Goal: Task Accomplishment & Management: Complete application form

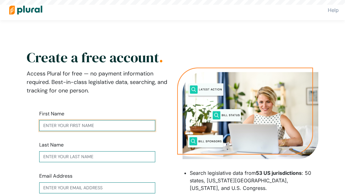
click at [104, 124] on input "text" at bounding box center [97, 125] width 116 height 11
type input "[PERSON_NAME]"
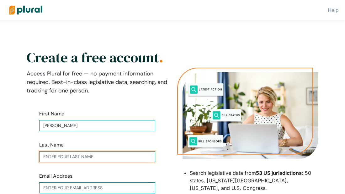
type input "[PERSON_NAME]"
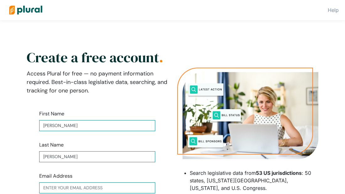
click at [104, 147] on div "Last Name [PERSON_NAME]" at bounding box center [97, 151] width 116 height 21
click at [131, 188] on input "text" at bounding box center [97, 187] width 116 height 11
type input "[DOMAIN_NAME][EMAIL_ADDRESS][DOMAIN_NAME]"
click at [114, 60] on h2 "Create a free account ." at bounding box center [97, 57] width 141 height 11
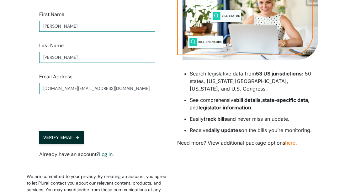
scroll to position [100, 0]
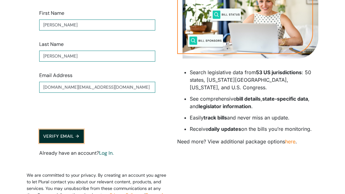
click at [69, 133] on button "Verify Email →" at bounding box center [61, 136] width 45 height 14
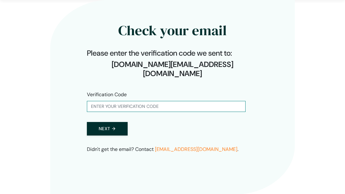
click at [191, 106] on form "Verification Code Next →" at bounding box center [172, 113] width 171 height 65
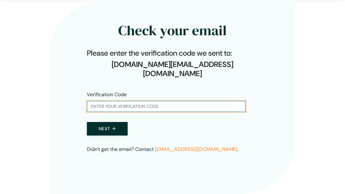
click at [199, 101] on input "text" at bounding box center [166, 106] width 159 height 11
type input "331147"
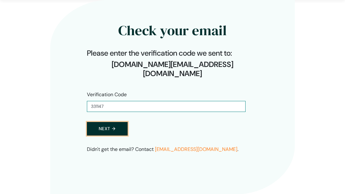
click at [117, 123] on button "Next →" at bounding box center [107, 129] width 41 height 14
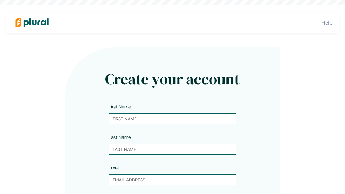
type input "[PERSON_NAME]"
type input "[DOMAIN_NAME][EMAIL_ADDRESS][DOMAIN_NAME]"
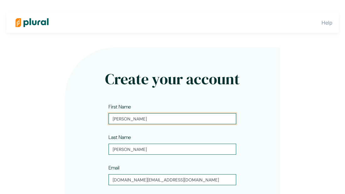
click at [117, 123] on input "[PERSON_NAME]" at bounding box center [173, 118] width 128 height 11
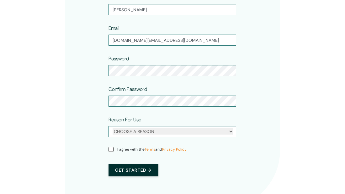
scroll to position [151, 0]
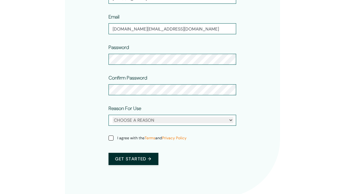
click at [230, 115] on div "CHOOSE A REASON Personal Professional" at bounding box center [173, 120] width 128 height 11
click at [230, 116] on div "CHOOSE A REASON Personal Professional" at bounding box center [173, 120] width 128 height 11
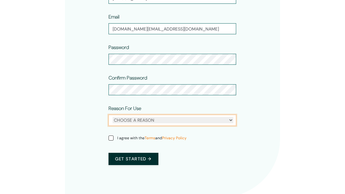
click at [230, 119] on select "CHOOSE A REASON Personal Professional" at bounding box center [173, 120] width 121 height 6
select select "professional"
click at [113, 117] on select "CHOOSE A REASON Personal Professional" at bounding box center [173, 120] width 121 height 6
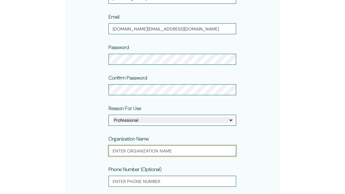
click at [216, 153] on input "text" at bounding box center [173, 150] width 128 height 11
type input "OhSay"
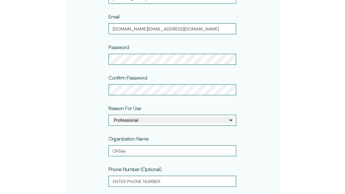
scroll to position [222, 0]
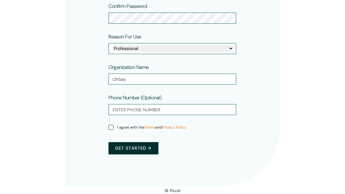
click at [118, 127] on span "I agree with the Terms and Privacy Policy" at bounding box center [151, 127] width 69 height 6
click at [114, 127] on input "I agree with the Terms and Privacy Policy" at bounding box center [111, 127] width 5 height 5
checkbox input "true"
click at [129, 148] on button "Get started →" at bounding box center [134, 148] width 50 height 12
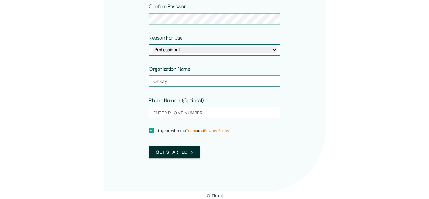
scroll to position [0, 0]
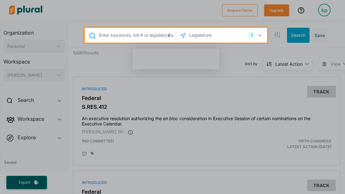
click at [224, 96] on div at bounding box center [172, 118] width 345 height 151
click at [258, 37] on button "1" at bounding box center [256, 35] width 20 height 12
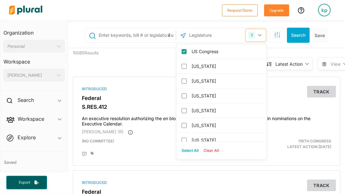
click at [258, 37] on button "1" at bounding box center [256, 35] width 20 height 12
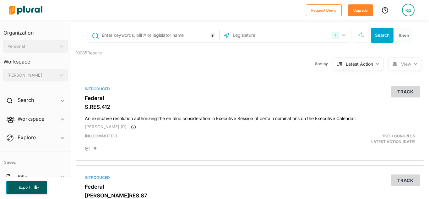
click at [41, 72] on div "[PERSON_NAME]" at bounding box center [33, 75] width 50 height 7
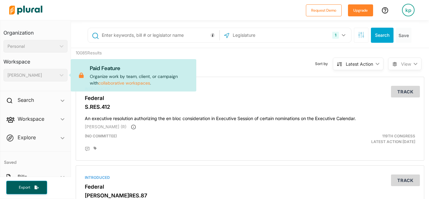
click at [41, 71] on div "[PERSON_NAME] ic_keyboard_arrow_down" at bounding box center [35, 75] width 64 height 13
click at [49, 51] on div "Personal ic_keyboard_arrow_down" at bounding box center [35, 46] width 64 height 13
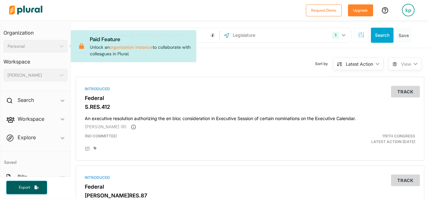
click at [49, 51] on div "Personal ic_keyboard_arrow_down" at bounding box center [35, 46] width 64 height 13
click at [68, 153] on h4 "Saved" at bounding box center [35, 158] width 70 height 15
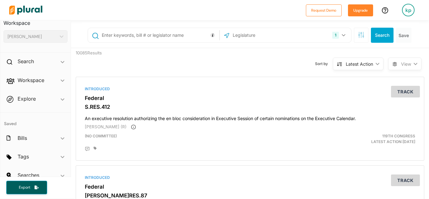
scroll to position [47, 0]
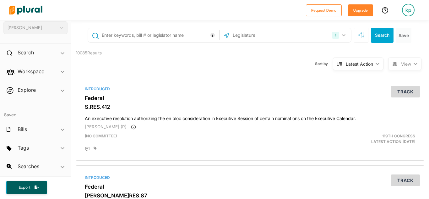
click at [345, 89] on div "1 US Congress [US_STATE] [US_STATE] [US_STATE] [US_STATE] [US_STATE] [US_STATE]…" at bounding box center [250, 109] width 358 height 179
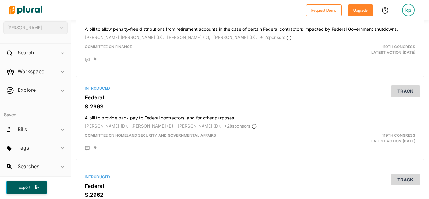
scroll to position [0, 0]
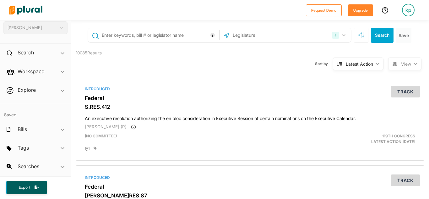
click at [251, 32] on input "text" at bounding box center [265, 35] width 67 height 12
click at [342, 32] on button "1" at bounding box center [340, 35] width 20 height 12
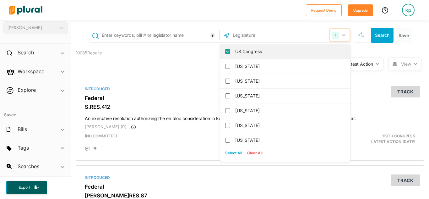
scroll to position [13, 0]
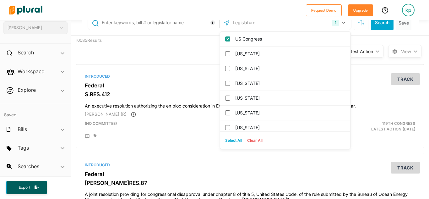
click at [345, 39] on div "US Congress [US_STATE] [US_STATE] [US_STATE] [US_STATE] [US_STATE] [US_STATE] […" at bounding box center [284, 90] width 131 height 118
drag, startPoint x: 348, startPoint y: 38, endPoint x: 350, endPoint y: 76, distance: 37.4
click at [345, 23] on button "1" at bounding box center [340, 23] width 20 height 12
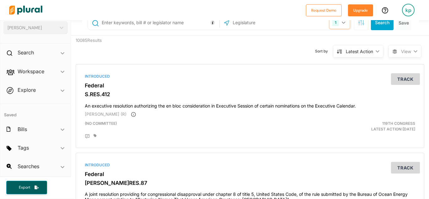
click at [345, 23] on button "1" at bounding box center [340, 23] width 20 height 12
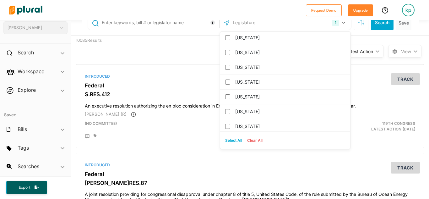
scroll to position [239, 0]
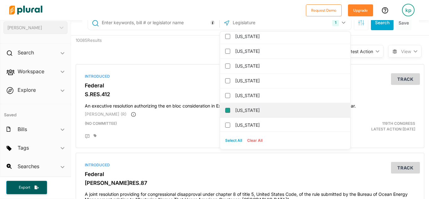
click at [228, 109] on input "[US_STATE]" at bounding box center [227, 110] width 5 height 5
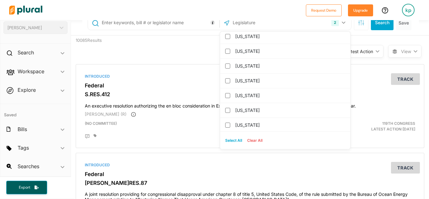
scroll to position [0, 0]
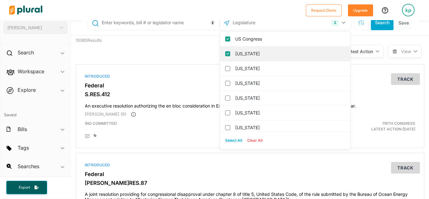
click at [227, 54] on input "[US_STATE]" at bounding box center [227, 53] width 5 height 5
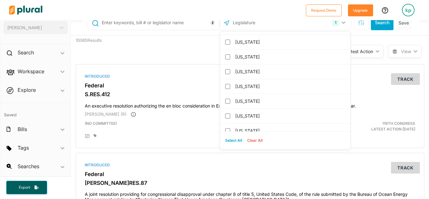
scroll to position [301, 0]
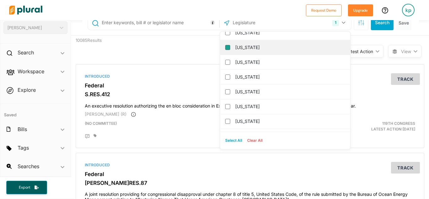
click at [229, 47] on input "[US_STATE]" at bounding box center [227, 47] width 5 height 5
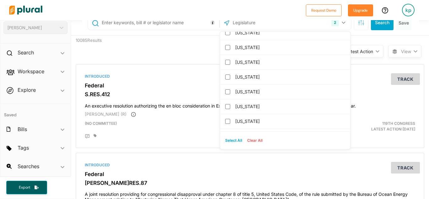
scroll to position [6, 0]
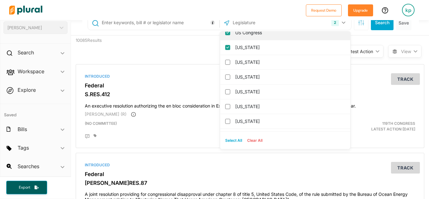
click at [227, 34] on input "US Congress" at bounding box center [227, 32] width 5 height 5
click at [227, 34] on input "[US_STATE]" at bounding box center [227, 32] width 5 height 5
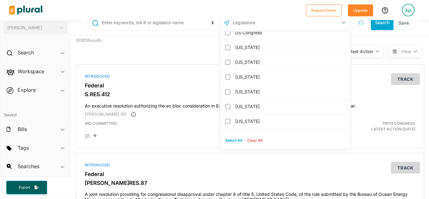
click at [227, 34] on input "US Congress" at bounding box center [227, 32] width 5 height 5
checkbox input "true"
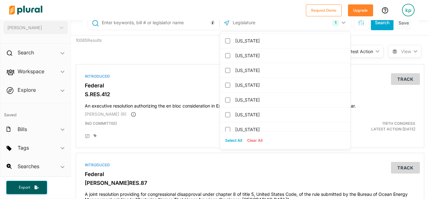
scroll to position [295, 0]
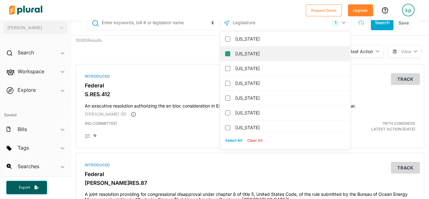
click at [228, 53] on input "[US_STATE]" at bounding box center [227, 53] width 5 height 5
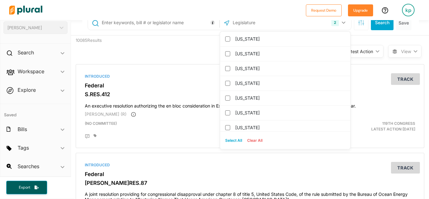
scroll to position [0, 0]
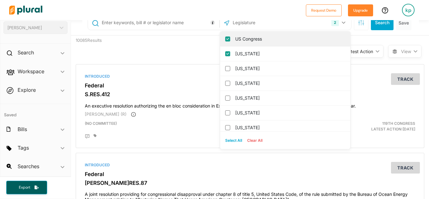
click at [228, 39] on input "US Congress" at bounding box center [227, 38] width 5 height 5
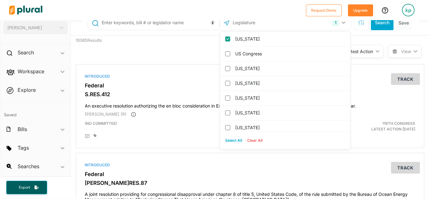
click at [194, 52] on div "Sort by Latest Action ic_keyboard_arrow_down Relevance Latest Action Latest Act…" at bounding box center [283, 47] width 209 height 24
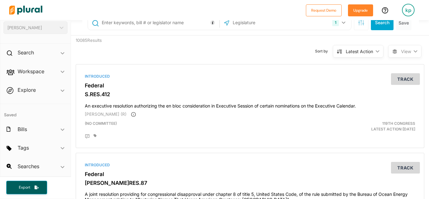
click at [345, 51] on div "Latest Action" at bounding box center [359, 51] width 27 height 7
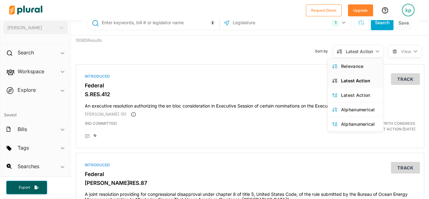
click at [345, 65] on div "Relevance" at bounding box center [359, 65] width 37 height 5
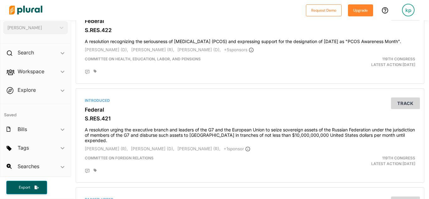
scroll to position [716, 0]
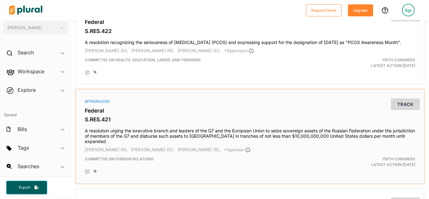
click at [134, 161] on span "Committee on Foreign Relations" at bounding box center [119, 158] width 69 height 5
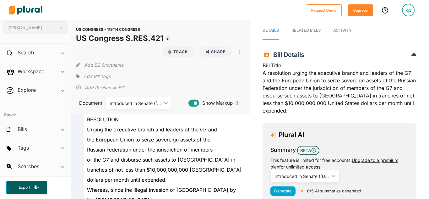
click at [165, 100] on div "Introduced in Senate ([DATE]) ic_keyboard_arrow_down" at bounding box center [139, 103] width 66 height 13
click at [188, 61] on div "Add Bill Shortname" at bounding box center [160, 63] width 169 height 13
click at [181, 56] on button "Track" at bounding box center [178, 51] width 33 height 11
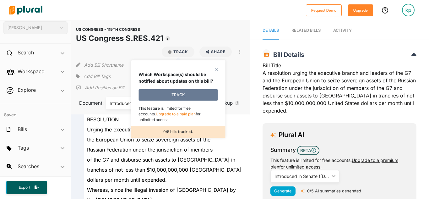
click at [185, 96] on button "TRACK" at bounding box center [177, 94] width 79 height 11
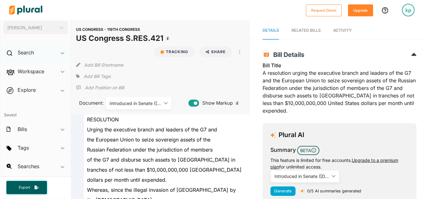
click at [50, 51] on div "Search ic_keyboard_arrow_down" at bounding box center [35, 53] width 70 height 17
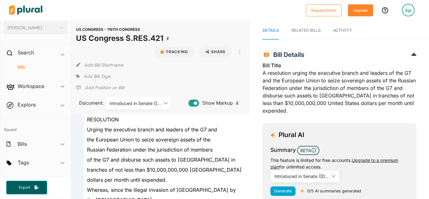
click at [29, 70] on div "Bills" at bounding box center [35, 69] width 70 height 15
click at [28, 69] on h4 "Bills" at bounding box center [37, 67] width 55 height 6
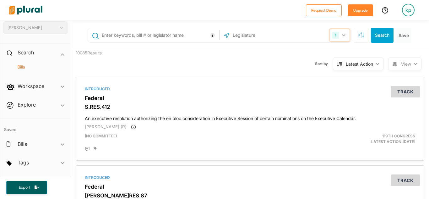
click at [342, 37] on button "1" at bounding box center [340, 35] width 20 height 12
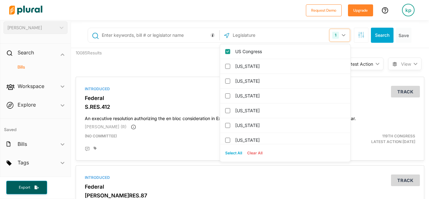
click at [342, 37] on button "1" at bounding box center [340, 35] width 20 height 12
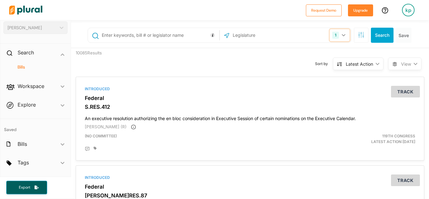
click at [342, 37] on button "1" at bounding box center [340, 35] width 20 height 12
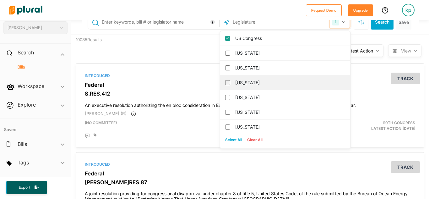
scroll to position [13, 0]
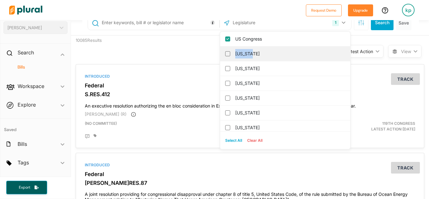
drag, startPoint x: 349, startPoint y: 41, endPoint x: 347, endPoint y: 60, distance: 19.9
click at [345, 60] on div "US Congress [US_STATE] [US_STATE] [US_STATE] [US_STATE] [US_STATE] [US_STATE] […" at bounding box center [285, 82] width 130 height 100
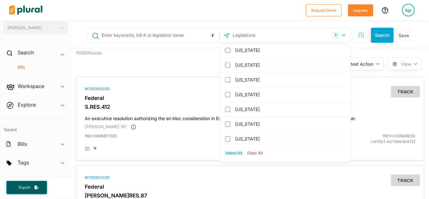
scroll to position [276, 0]
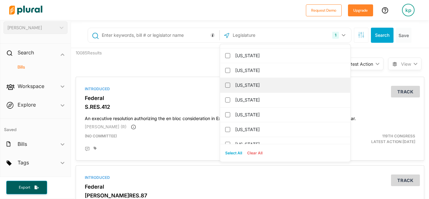
click at [248, 87] on label "[US_STATE]" at bounding box center [289, 84] width 109 height 9
click at [230, 87] on input "[US_STATE]" at bounding box center [227, 85] width 5 height 5
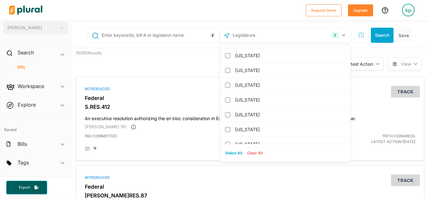
scroll to position [0, 0]
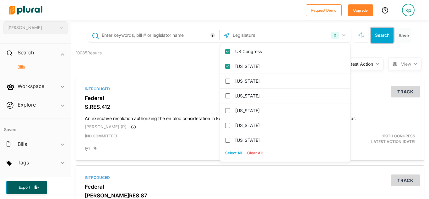
click at [345, 35] on button "Search" at bounding box center [382, 35] width 23 height 15
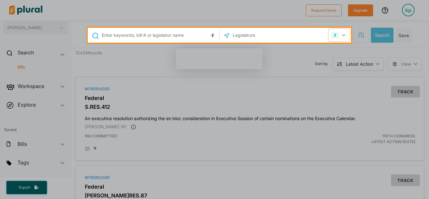
click at [335, 35] on div "2" at bounding box center [335, 35] width 8 height 7
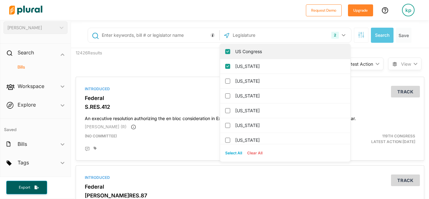
click at [228, 51] on input "US Congress" at bounding box center [227, 51] width 5 height 5
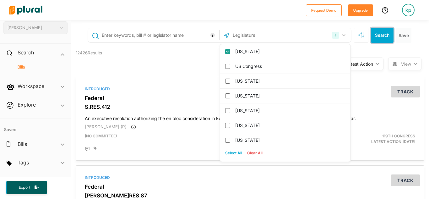
click at [345, 38] on button "Search" at bounding box center [382, 35] width 23 height 15
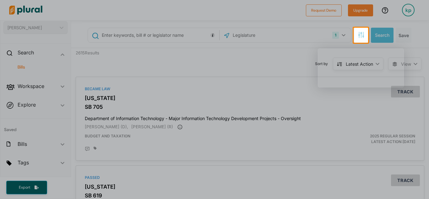
click at [345, 30] on button "button" at bounding box center [361, 35] width 14 height 15
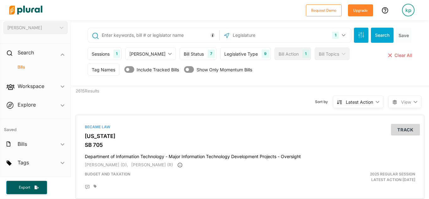
click at [165, 53] on icon "ic_keyboard_arrow_down" at bounding box center [168, 53] width 6 height 3
click at [154, 52] on div "[PERSON_NAME] ic_keyboard_arrow_down" at bounding box center [150, 53] width 51 height 13
click at [119, 52] on div "1" at bounding box center [116, 54] width 7 height 8
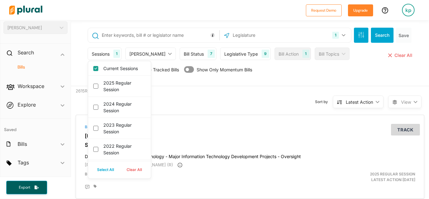
click at [119, 52] on div "1" at bounding box center [116, 54] width 7 height 8
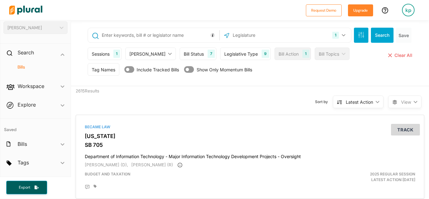
click at [243, 56] on div "Legislative Type" at bounding box center [241, 54] width 34 height 7
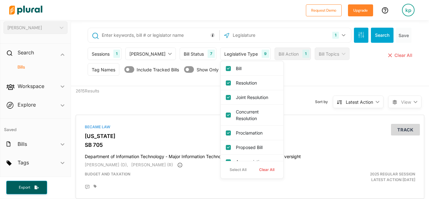
click at [243, 56] on div "Legislative Type" at bounding box center [241, 54] width 34 height 7
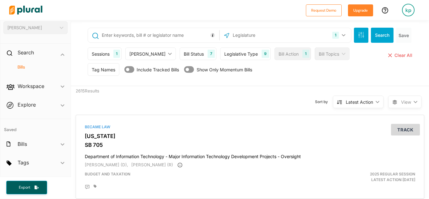
click at [189, 49] on div "Bill Status 7" at bounding box center [198, 53] width 37 height 13
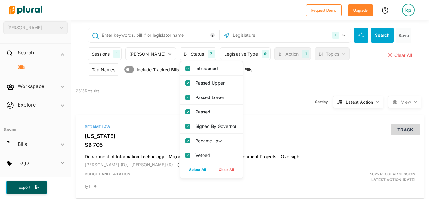
click at [189, 49] on div "Bill Status 7" at bounding box center [198, 53] width 37 height 13
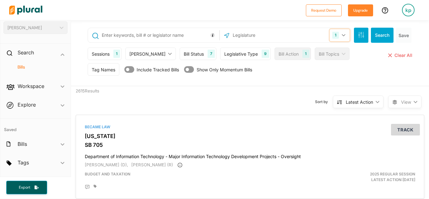
click at [342, 32] on button "1" at bounding box center [340, 35] width 20 height 12
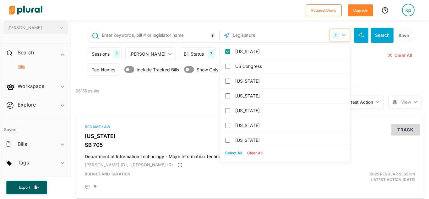
click at [342, 32] on button "1" at bounding box center [340, 35] width 20 height 12
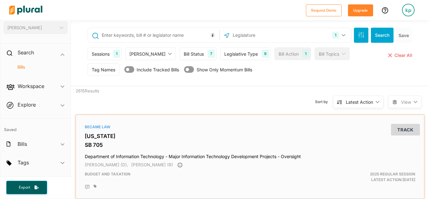
click at [322, 116] on div "Became Law [US_STATE] SB 705 Department of Information Technology - Major Infor…" at bounding box center [250, 157] width 349 height 84
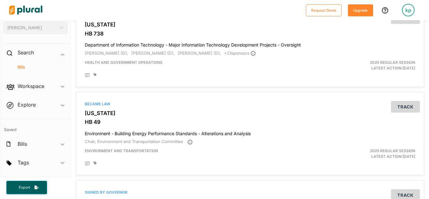
scroll to position [440, 0]
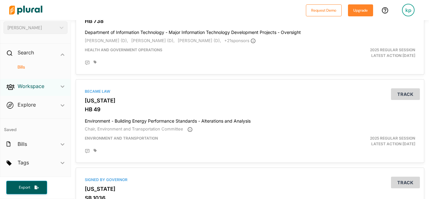
click at [41, 83] on h2 "Workspace" at bounding box center [31, 86] width 27 height 7
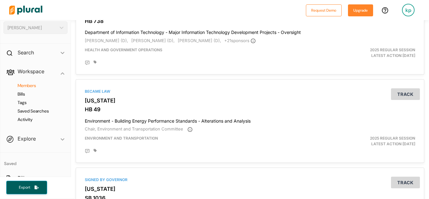
click at [40, 86] on h4 "Members" at bounding box center [37, 86] width 55 height 6
